Goal: Transaction & Acquisition: Download file/media

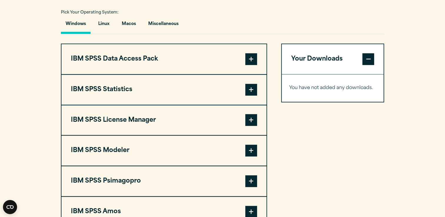
scroll to position [365, 0]
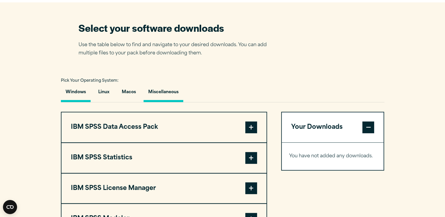
click at [165, 92] on button "Miscellaneous" at bounding box center [164, 93] width 40 height 17
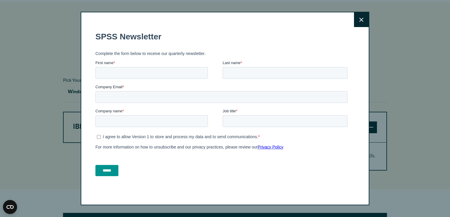
click at [359, 18] on icon at bounding box center [361, 20] width 4 height 4
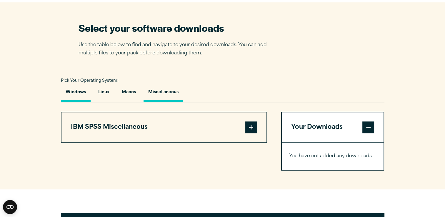
click at [80, 97] on button "Windows" at bounding box center [76, 93] width 30 height 17
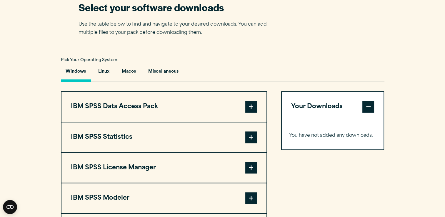
scroll to position [381, 0]
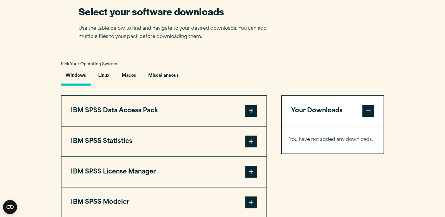
click at [398, 23] on section "Select your software downloads Use the table below to find and navigate to your…" at bounding box center [222, 142] width 445 height 312
click at [380, 9] on section "Select your software downloads Use the table below to find and navigate to your…" at bounding box center [222, 142] width 445 height 312
click at [257, 106] on button "IBM SPSS Data Access Pack" at bounding box center [164, 111] width 205 height 30
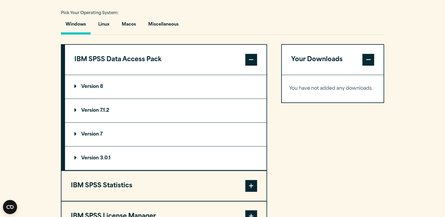
scroll to position [430, 0]
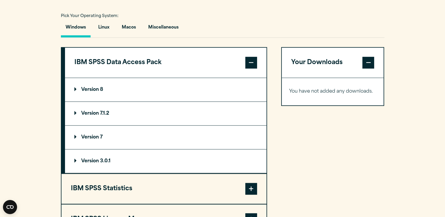
click at [254, 185] on span at bounding box center [251, 189] width 12 height 12
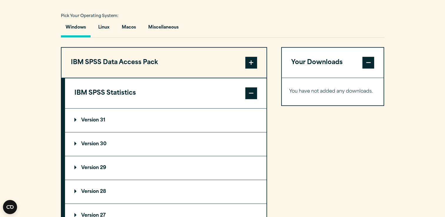
click at [138, 123] on summary "Version 31" at bounding box center [166, 121] width 202 height 24
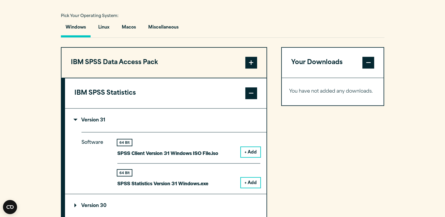
click at [251, 182] on button "+ Add" at bounding box center [250, 183] width 19 height 10
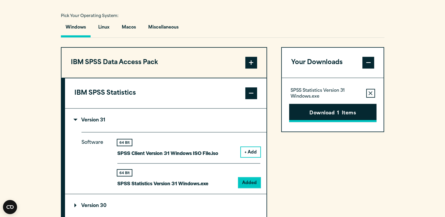
click at [328, 114] on button "Download 1 Items" at bounding box center [332, 113] width 87 height 18
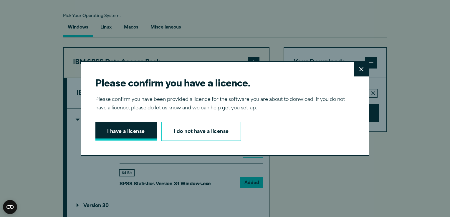
click at [95, 130] on button "I have a license" at bounding box center [125, 131] width 61 height 18
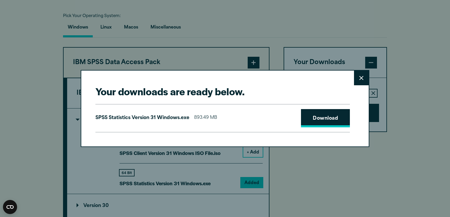
click at [328, 120] on link "Download" at bounding box center [325, 118] width 49 height 18
click at [357, 83] on button "Close" at bounding box center [361, 78] width 15 height 15
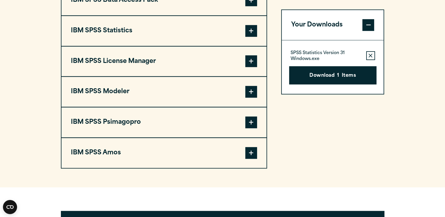
scroll to position [471, 0]
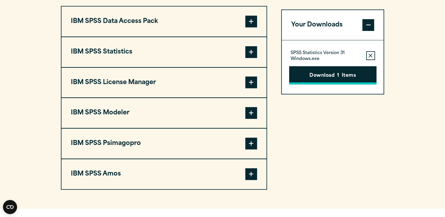
click at [306, 75] on button "Download 1 Items" at bounding box center [332, 75] width 87 height 18
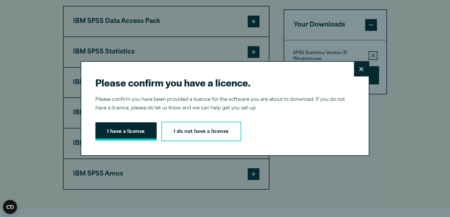
click at [115, 130] on button "I have a license" at bounding box center [125, 131] width 61 height 18
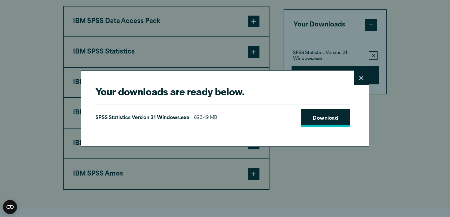
click at [318, 118] on link "Download" at bounding box center [325, 118] width 49 height 18
click at [359, 79] on icon at bounding box center [361, 78] width 4 height 4
